Goal: Browse casually: Explore the website without a specific task or goal

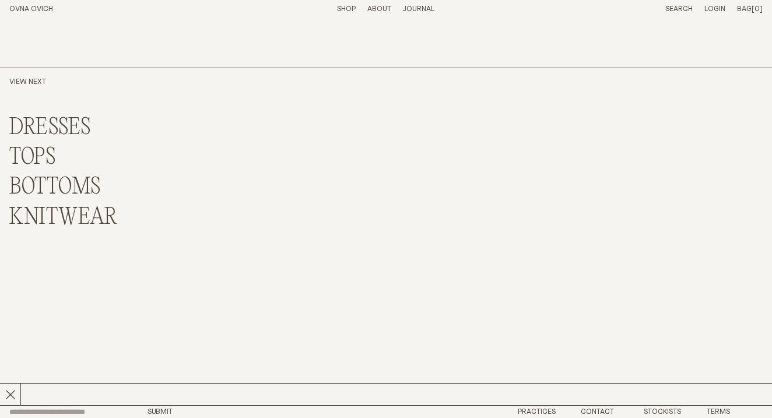
scroll to position [2763, 0]
click at [540, 406] on footer "Submit Practices Contact Stockists Terms © OVNA OVICH Sizing Ship/Return Instag…" at bounding box center [386, 419] width 772 height 26
click at [540, 409] on link "Practices" at bounding box center [537, 413] width 38 height 8
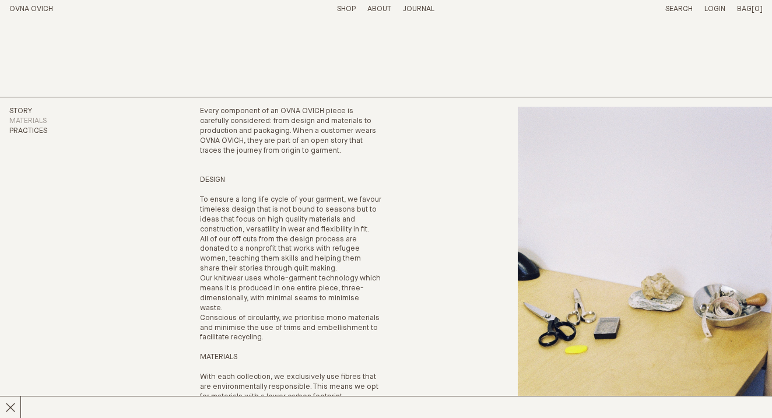
click at [20, 110] on link "Story" at bounding box center [20, 111] width 23 height 8
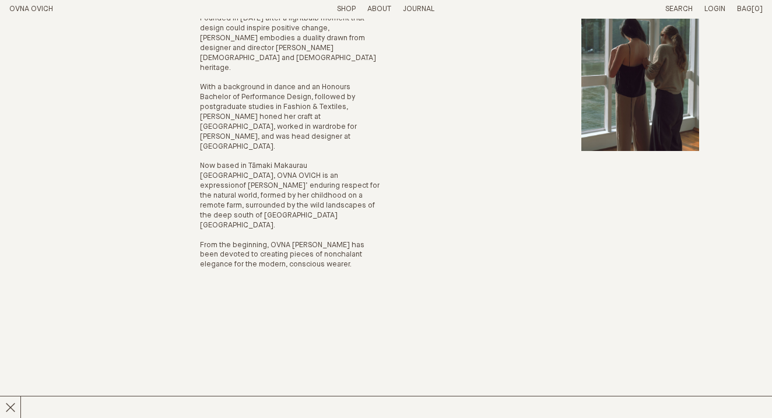
scroll to position [171, 0]
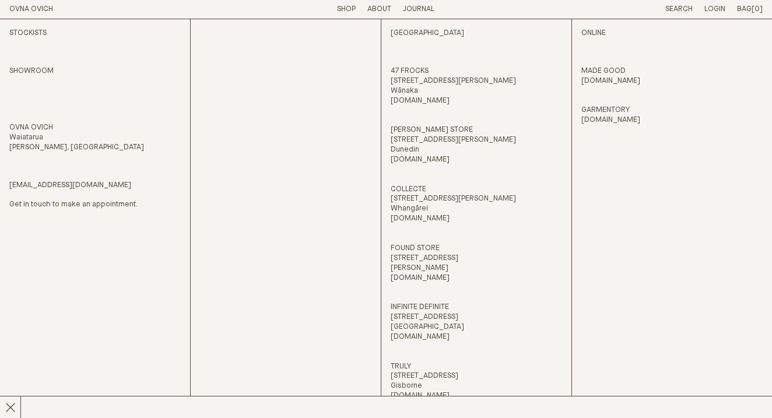
click at [343, 9] on link "Shop" at bounding box center [346, 9] width 19 height 8
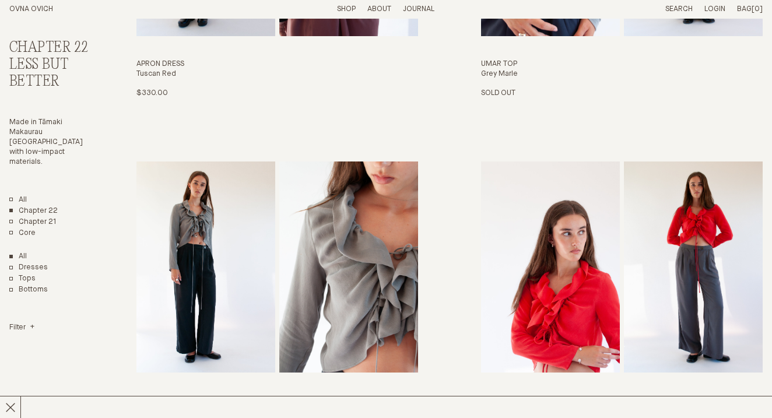
scroll to position [1343, 0]
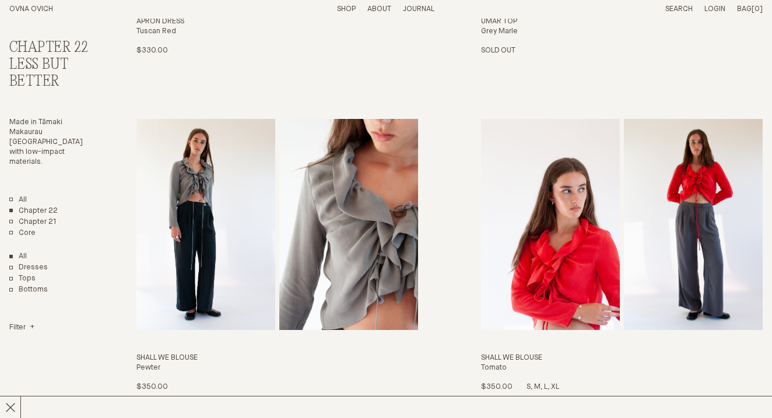
click at [553, 223] on img "Shall We Blouse" at bounding box center [550, 224] width 139 height 211
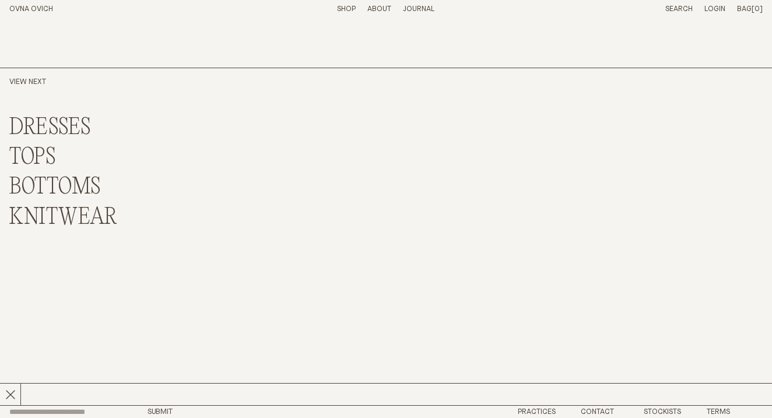
scroll to position [2763, 0]
click at [94, 206] on link "KNITWEAR" at bounding box center [63, 218] width 108 height 25
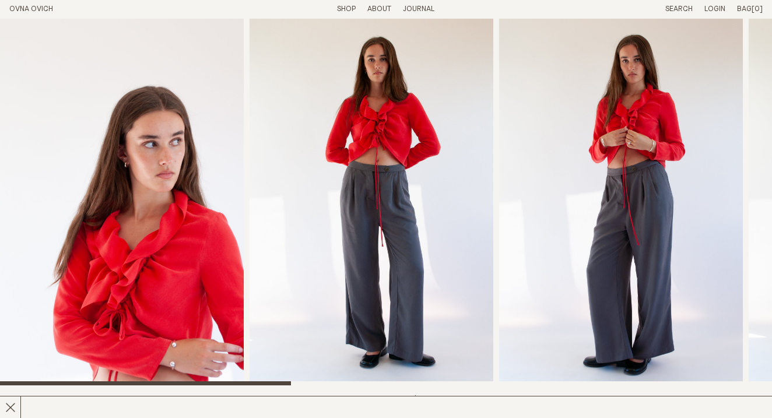
click at [166, 210] on img "1 / 7" at bounding box center [122, 202] width 244 height 367
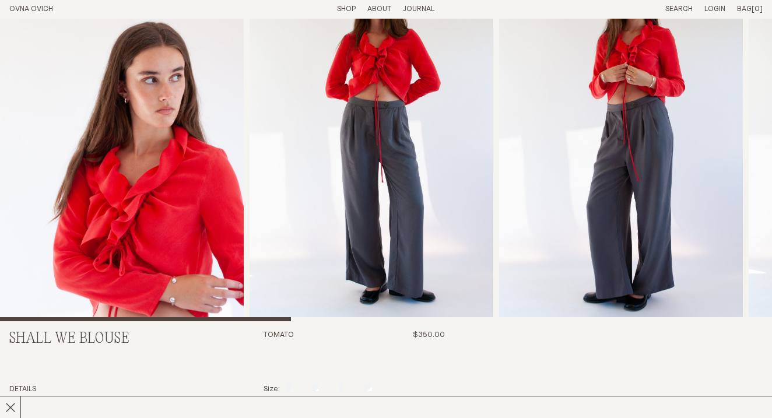
scroll to position [65, 0]
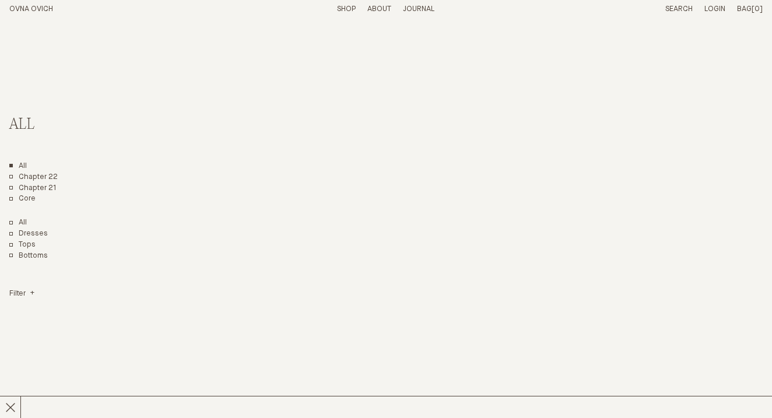
click at [344, 9] on link "Shop" at bounding box center [346, 9] width 19 height 8
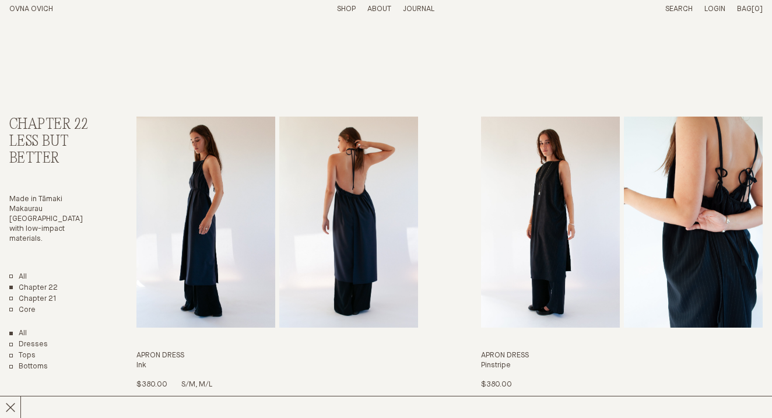
click at [209, 248] on img "Apron Dress" at bounding box center [205, 222] width 139 height 211
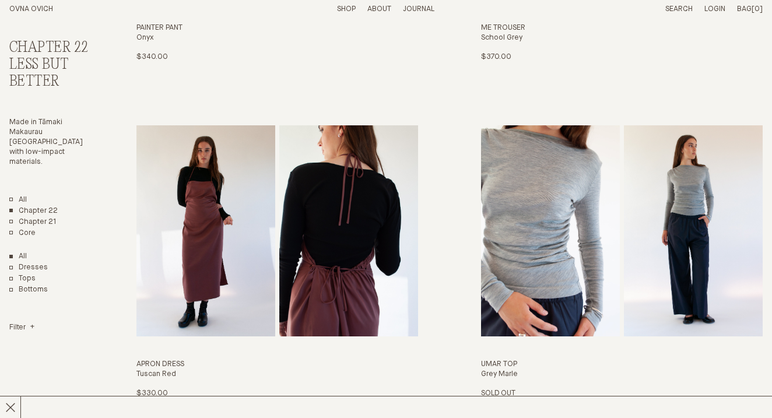
scroll to position [1002, 0]
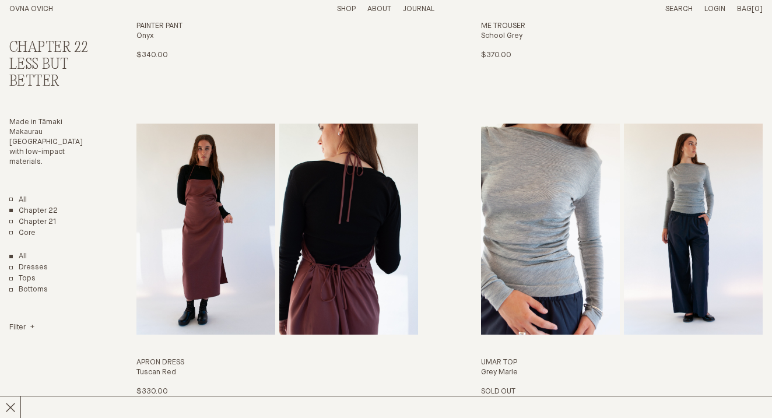
click at [556, 175] on img "Umar Top" at bounding box center [550, 229] width 139 height 211
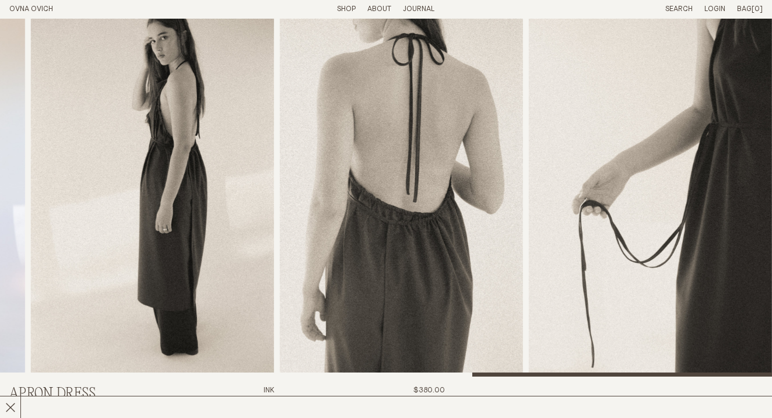
scroll to position [9, 0]
